Goal: Task Accomplishment & Management: Use online tool/utility

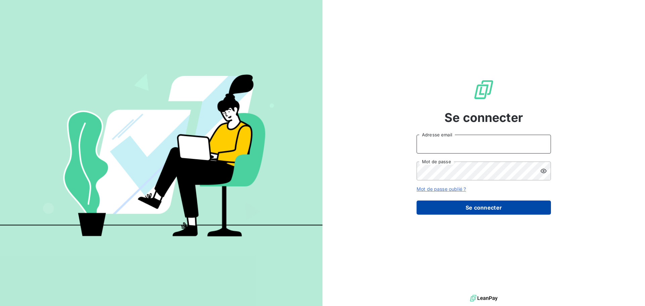
type input "[PERSON_NAME][EMAIL_ADDRESS][PERSON_NAME][DOMAIN_NAME]"
drag, startPoint x: 462, startPoint y: 207, endPoint x: 477, endPoint y: 209, distance: 15.2
click at [463, 208] on button "Se connecter" at bounding box center [484, 208] width 134 height 14
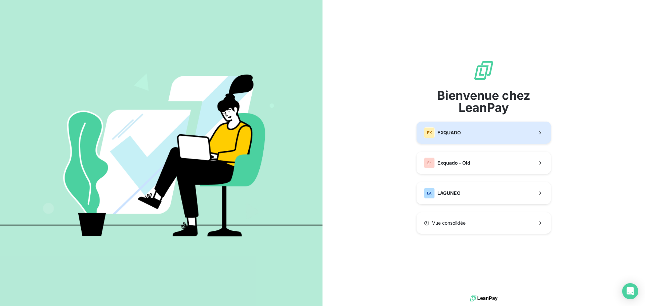
click at [466, 131] on button "EX EXQUADO" at bounding box center [484, 133] width 134 height 22
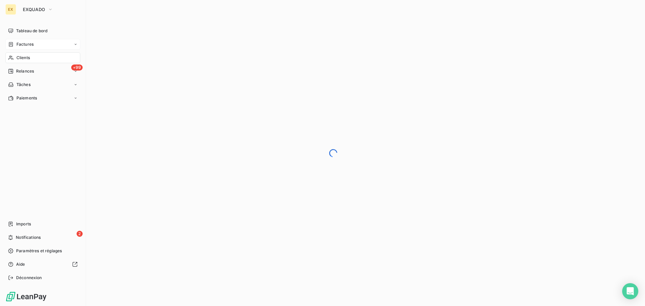
click at [36, 40] on div "Factures" at bounding box center [42, 44] width 75 height 11
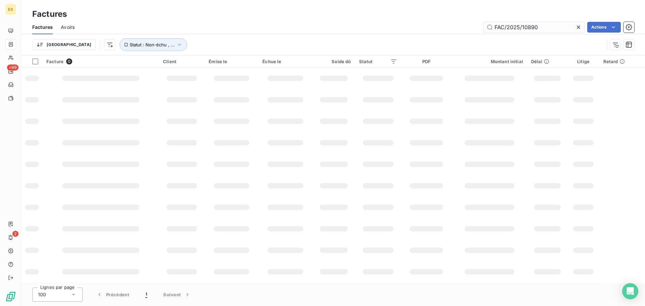
click at [541, 29] on input "FAC/2025/10890" at bounding box center [534, 27] width 101 height 11
type input "FAC/2025/12126"
click at [494, 26] on input "FAC/2025/12126" at bounding box center [534, 27] width 101 height 11
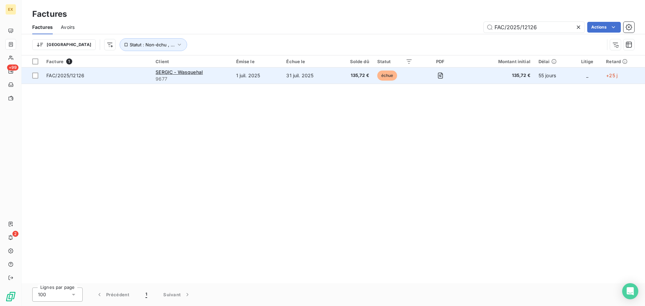
click at [116, 76] on span "FAC/2025/12126" at bounding box center [96, 75] width 101 height 7
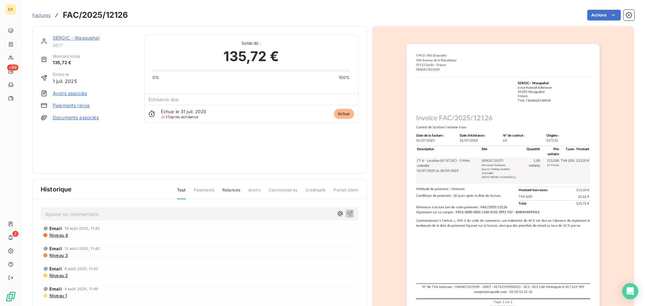
click at [76, 106] on link "Paiements reçus" at bounding box center [71, 105] width 37 height 7
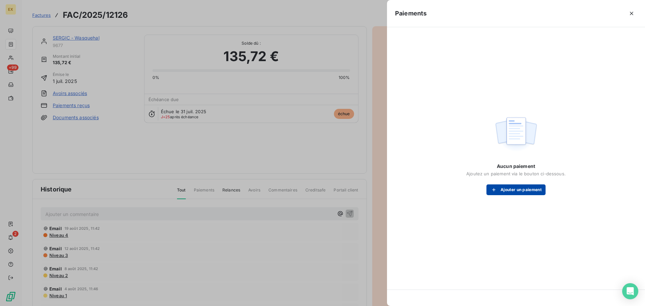
click at [509, 186] on button "Ajouter un paiement" at bounding box center [515, 189] width 59 height 11
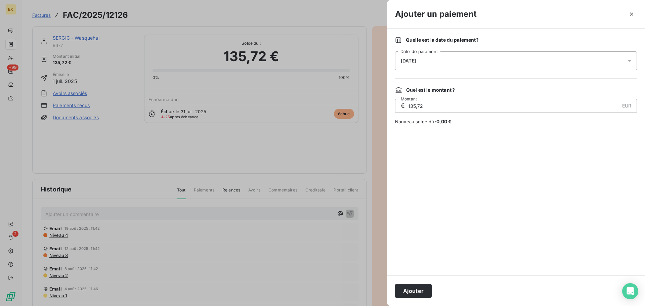
drag, startPoint x: 405, startPoint y: 291, endPoint x: 416, endPoint y: 287, distance: 12.1
click at [405, 291] on button "Ajouter" at bounding box center [413, 291] width 37 height 14
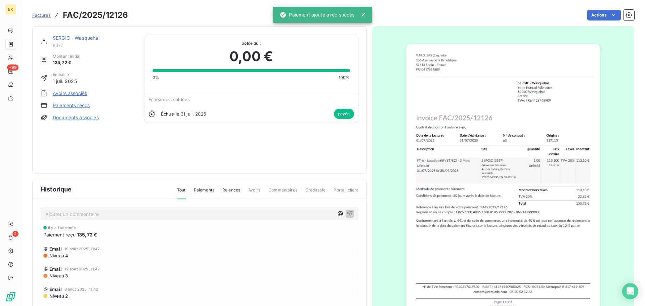
click at [44, 14] on span "Factures" at bounding box center [41, 14] width 18 height 5
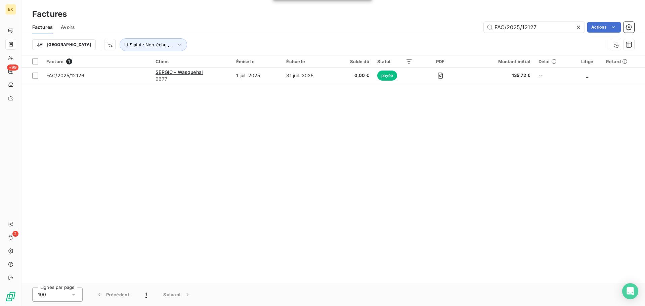
type input "FAC/2025/12127"
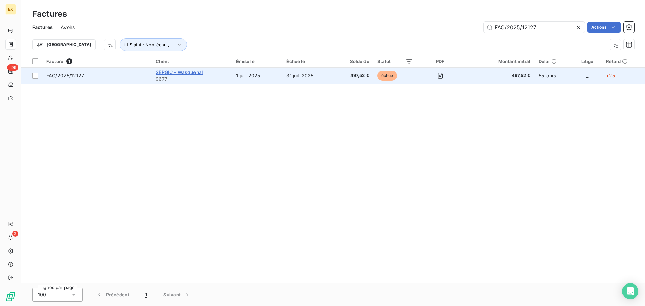
click at [157, 74] on span "SERGIC - Wasquehal" at bounding box center [179, 72] width 47 height 6
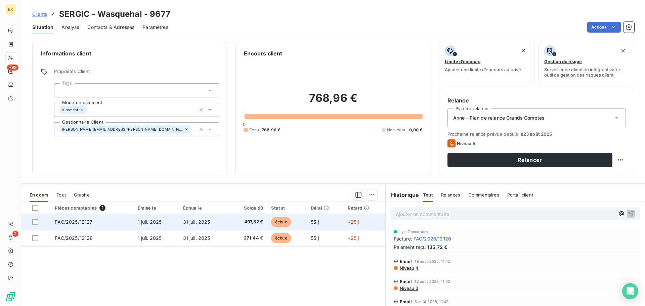
click at [171, 219] on td "1 juil. 2025" at bounding box center [156, 222] width 45 height 16
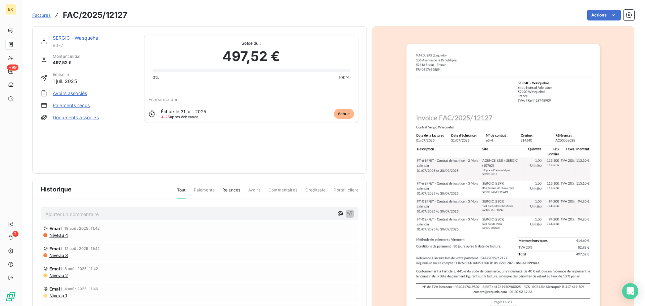
click at [74, 106] on link "Paiements reçus" at bounding box center [71, 105] width 37 height 7
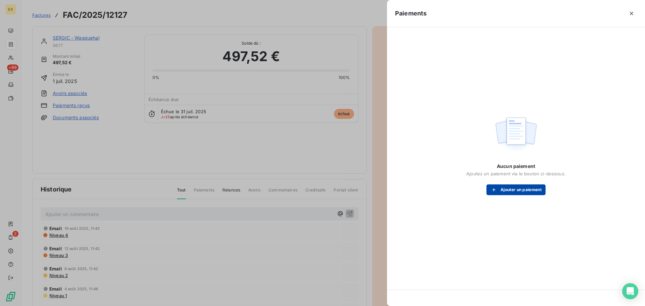
click at [509, 187] on button "Ajouter un paiement" at bounding box center [515, 189] width 59 height 11
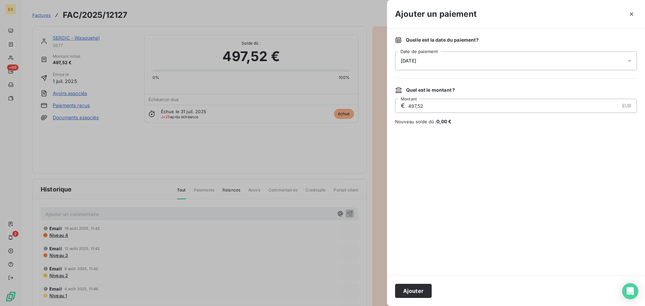
drag, startPoint x: 406, startPoint y: 290, endPoint x: 386, endPoint y: 261, distance: 35.7
click at [406, 289] on button "Ajouter" at bounding box center [413, 291] width 37 height 14
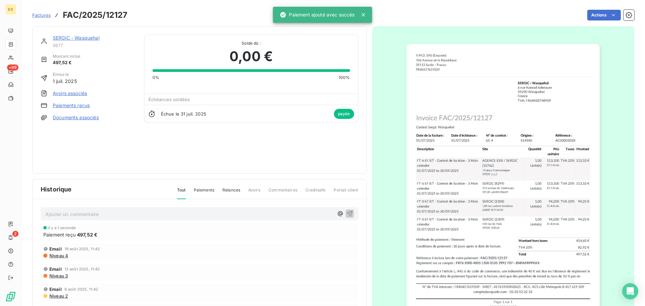
click at [42, 12] on span "Factures" at bounding box center [41, 14] width 18 height 5
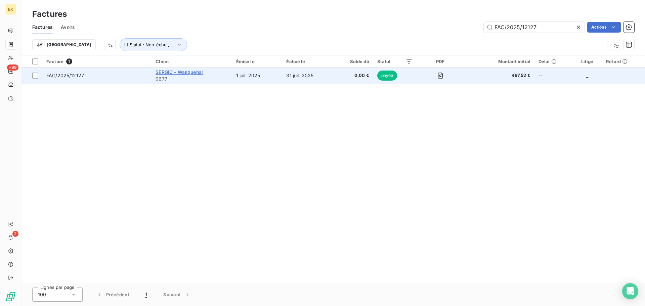
click at [187, 70] on span "SERGIC - Wasquehal" at bounding box center [179, 72] width 47 height 6
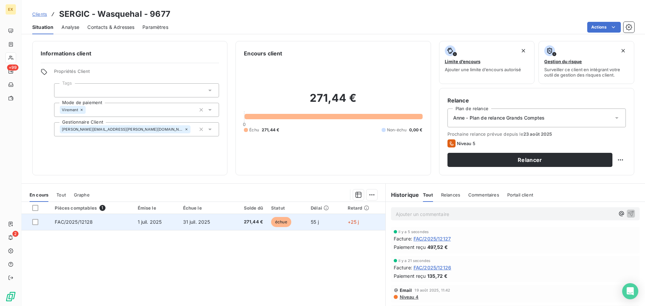
click at [121, 222] on td "FAC/2025/12128" at bounding box center [92, 222] width 83 height 16
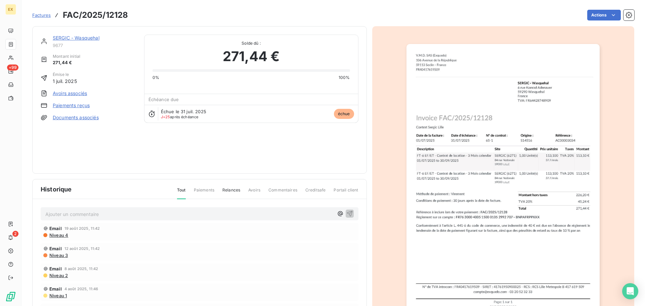
click at [75, 103] on link "Paiements reçus" at bounding box center [71, 105] width 37 height 7
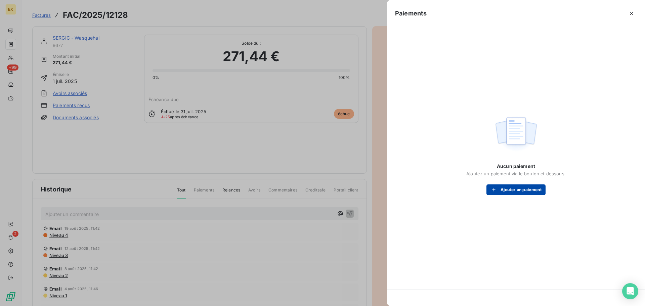
click at [507, 191] on button "Ajouter un paiement" at bounding box center [515, 189] width 59 height 11
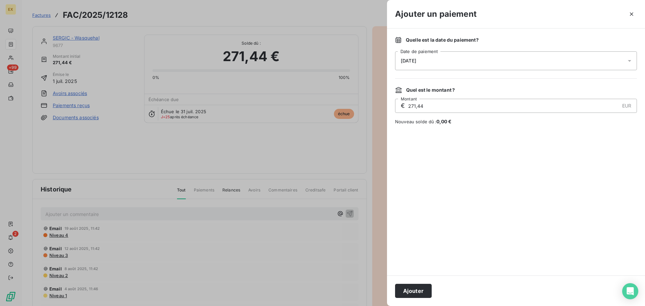
drag, startPoint x: 399, startPoint y: 290, endPoint x: 405, endPoint y: 289, distance: 6.5
click at [401, 290] on button "Ajouter" at bounding box center [413, 291] width 37 height 14
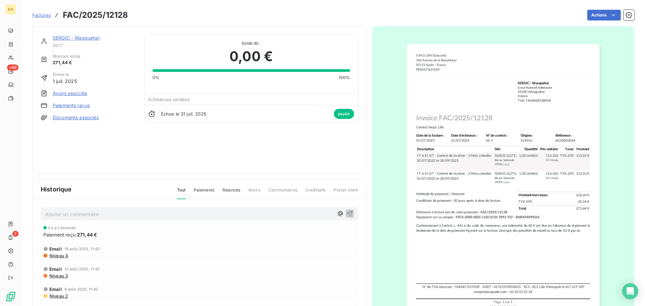
click at [38, 15] on span "Factures" at bounding box center [41, 14] width 18 height 5
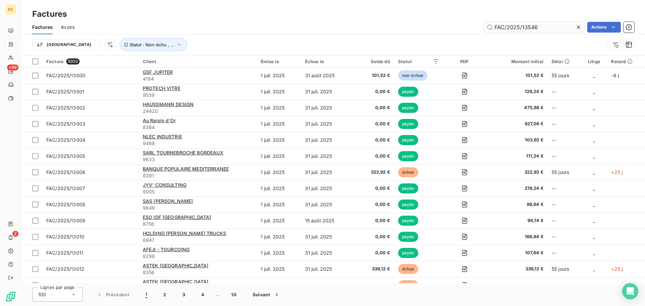
type input "FAC/2025/13546"
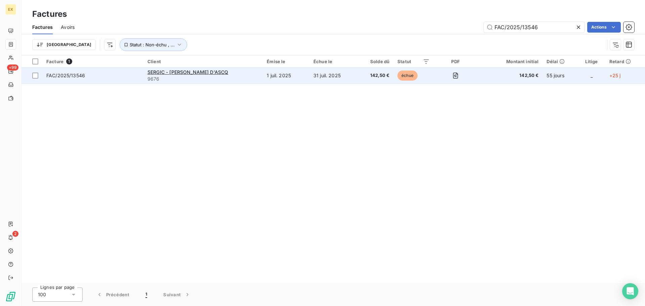
click at [110, 80] on td "FAC/2025/13546" at bounding box center [92, 76] width 101 height 16
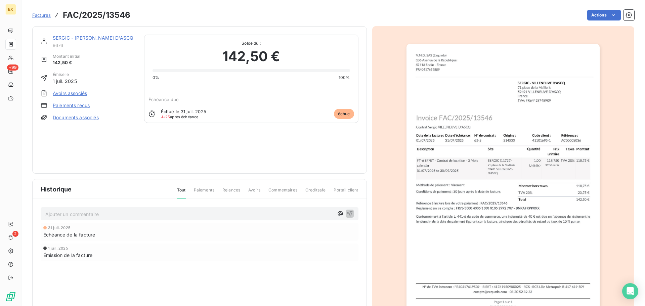
click at [75, 104] on link "Paiements reçus" at bounding box center [71, 105] width 37 height 7
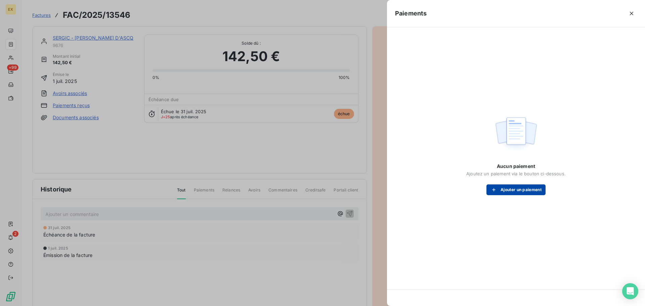
click at [499, 190] on div "button" at bounding box center [495, 189] width 10 height 7
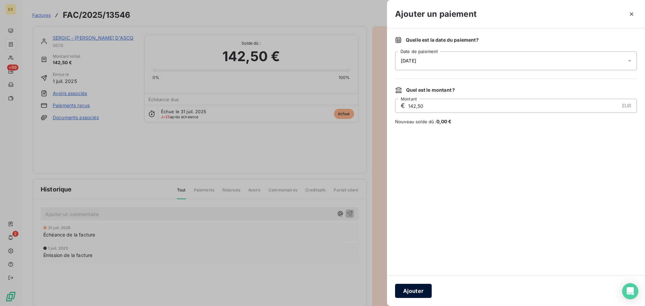
click at [409, 288] on button "Ajouter" at bounding box center [413, 291] width 37 height 14
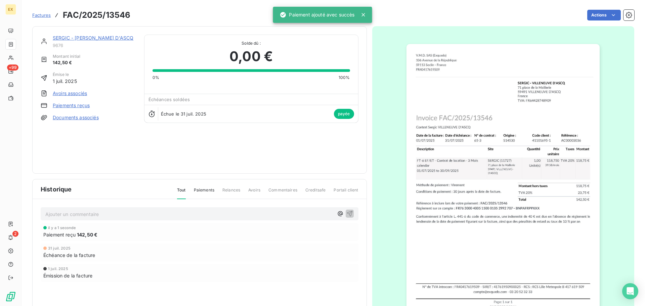
click at [40, 12] on span "Factures" at bounding box center [41, 14] width 18 height 5
